Goal: Ask a question

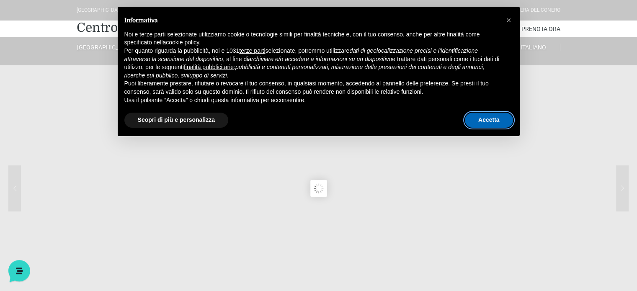
click at [489, 122] on button "Accetta" at bounding box center [489, 120] width 48 height 15
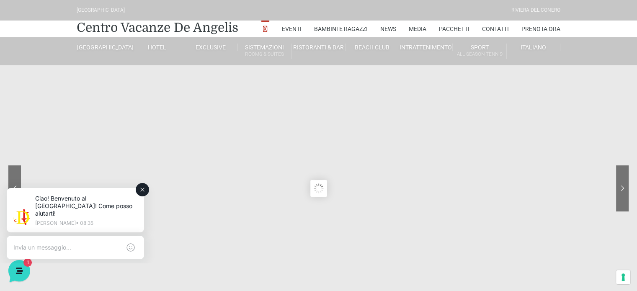
click at [92, 244] on textarea at bounding box center [66, 248] width 107 height 8
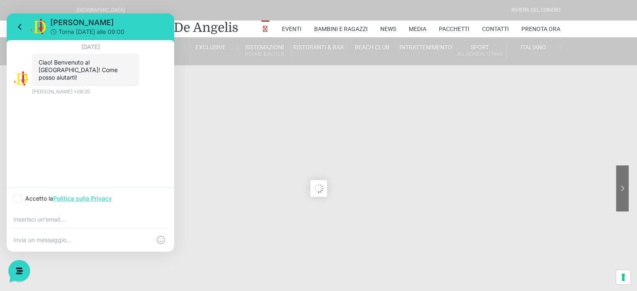
click at [75, 223] on div at bounding box center [91, 218] width 168 height 18
type input "c"
drag, startPoint x: 75, startPoint y: 223, endPoint x: 51, endPoint y: 222, distance: 24.7
click at [51, 222] on input "email" at bounding box center [90, 219] width 154 height 7
click at [64, 117] on div "[DATE] Ciao! Benvenuto al [GEOGRAPHIC_DATA]! Come posso aiutarti! 08:35 [PERSON…" at bounding box center [91, 113] width 168 height 147
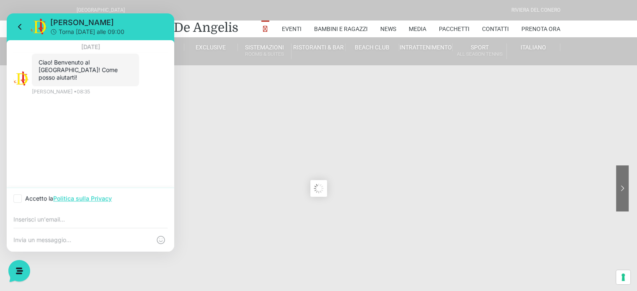
click at [21, 195] on icon at bounding box center [17, 198] width 8 height 8
click at [19, 196] on input "Accetto la Politica sulla Privacy" at bounding box center [15, 198] width 5 height 5
checkbox input "true"
click at [35, 219] on input "email" at bounding box center [90, 219] width 154 height 7
type input "[DOMAIN_NAME][EMAIL_ADDRESS][DOMAIN_NAME]"
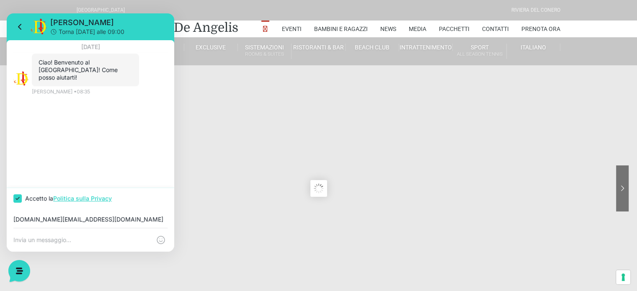
click at [53, 244] on div at bounding box center [91, 239] width 168 height 23
paste textarea "Buongiorno, sono Widad. Cerco 2 camere dal [DATE]–[DATE] (alternativa 17–24): •…"
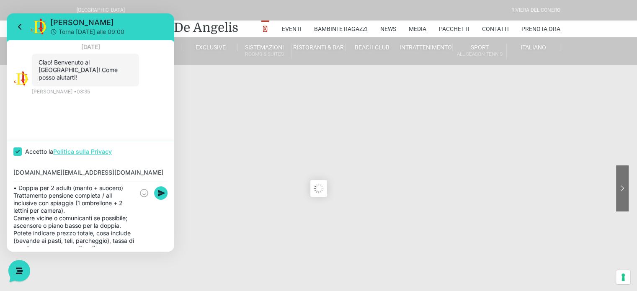
scroll to position [38, 0]
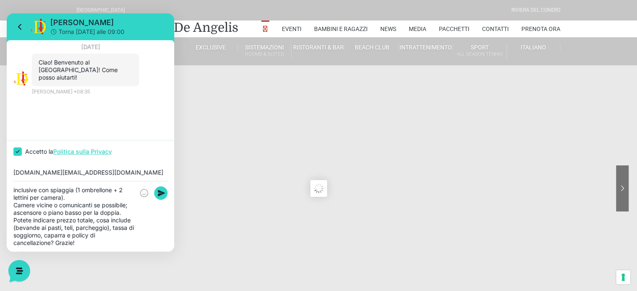
click at [96, 203] on textarea "Buongiorno, sono Widad. Cerco 2 camere dal [DATE]–[DATE] (alternativa 17–24): •…" at bounding box center [73, 216] width 121 height 60
click at [92, 220] on textarea "Buongiorno, sono Widad. Cerco 2 camere dal [DATE]–[DATE] (alternativa 17–24): •…" at bounding box center [73, 216] width 121 height 60
drag, startPoint x: 115, startPoint y: 236, endPoint x: 122, endPoint y: 252, distance: 17.2
click at [122, 254] on sr7-content at bounding box center [318, 188] width 637 height 377
click at [122, 243] on textarea "Buongiorno, sono Widad. Cerco 2 camere dal [DATE]–[DATE] (alternativa 17–24): •…" at bounding box center [73, 216] width 121 height 60
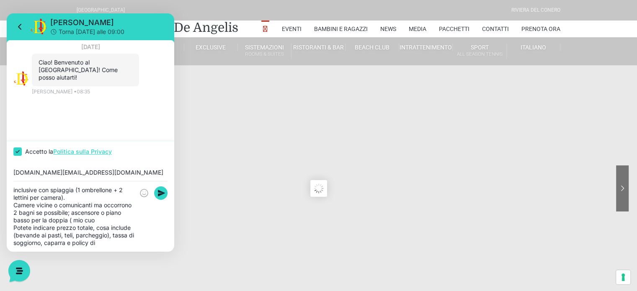
scroll to position [45, 0]
click at [111, 244] on textarea "Buongiorno, sono Widad. Cerco 2 camere dal [DATE]–[DATE] (alternativa 17–24): •…" at bounding box center [73, 216] width 121 height 60
click at [120, 248] on div "Buongiorno, sono Widad. Cerco 2 camere dal [DATE]–[DATE] (alternativa 17–24): •…" at bounding box center [91, 216] width 168 height 70
click at [119, 246] on textarea "Buongiorno, sono Widad. Cerco 2 camere dal [DATE]–[DATE] (alternativa 17–24): •…" at bounding box center [73, 216] width 121 height 60
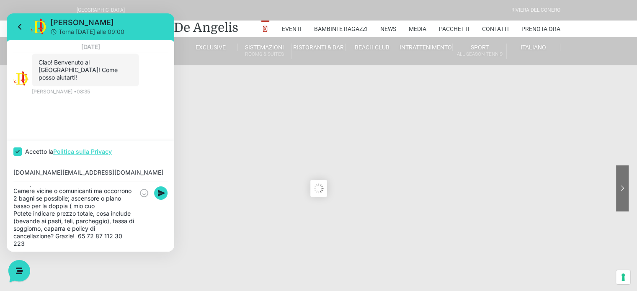
click at [119, 236] on textarea "Buongiorno, sono Widad. Cerco 2 camere dal [DATE]–[DATE] (alternativa 17–24): •…" at bounding box center [73, 216] width 121 height 60
click at [116, 244] on textarea "Buongiorno, sono Widad. Cerco 2 camere dal [DATE]–[DATE] (alternativa 17–24): •…" at bounding box center [73, 216] width 121 height 60
type textarea "Buongiorno, sono Widad. Cerco 2 camere dal [DATE]–[DATE] (alternativa 17–24): •…"
